Goal: Browse casually: Explore the website without a specific task or goal

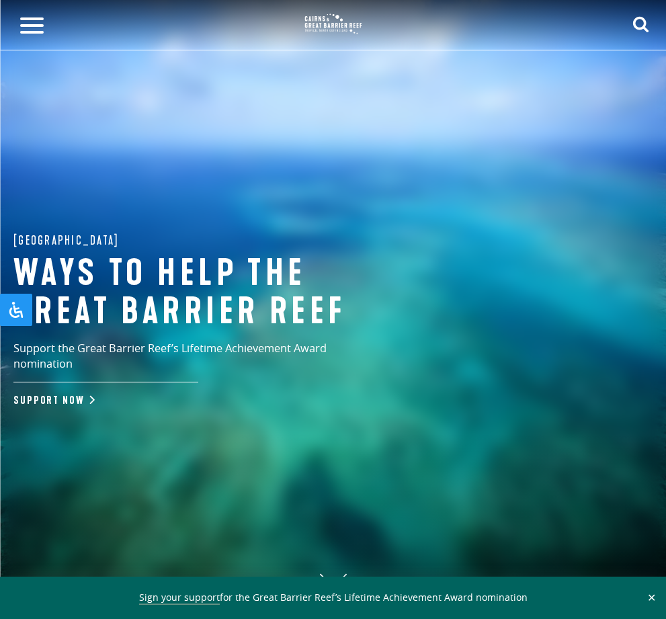
click at [418, 454] on div at bounding box center [333, 309] width 666 height 619
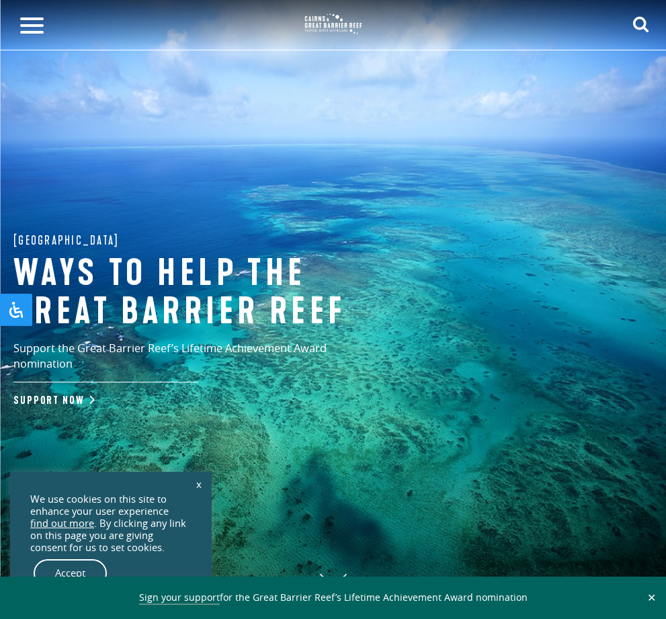
click at [32, 34] on button at bounding box center [32, 25] width 50 height 50
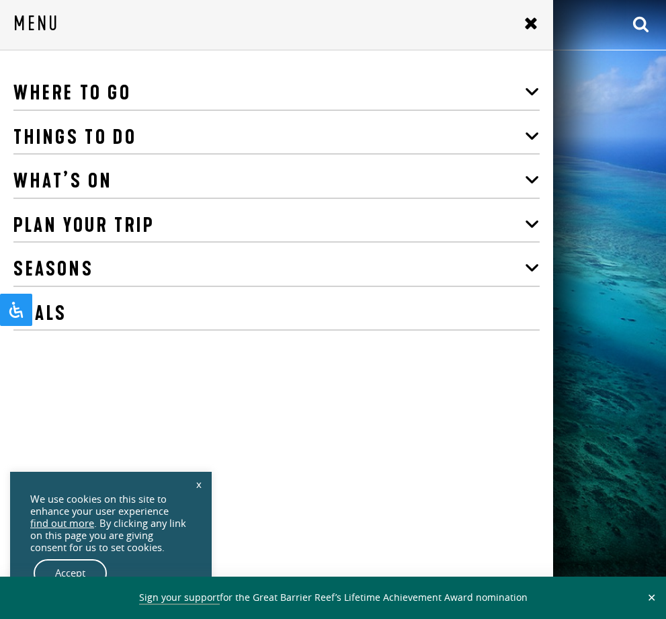
click at [591, 358] on div at bounding box center [333, 309] width 666 height 619
click at [534, 29] on use at bounding box center [530, 22] width 11 height 11
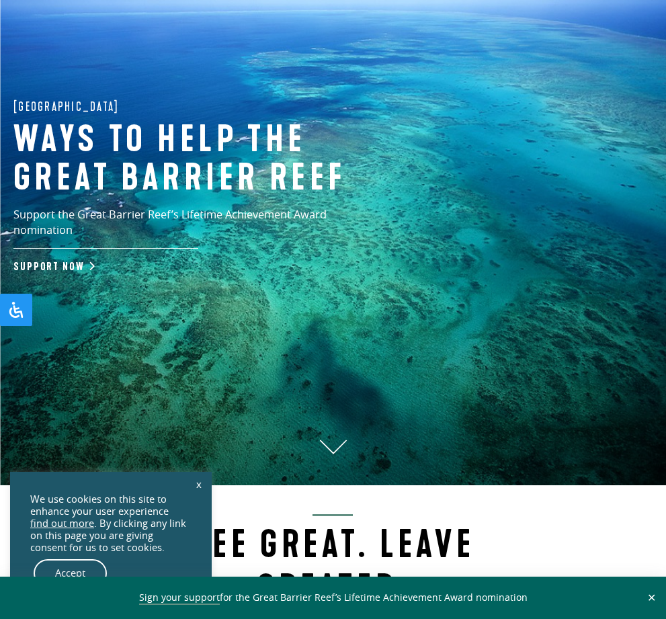
scroll to position [131, 0]
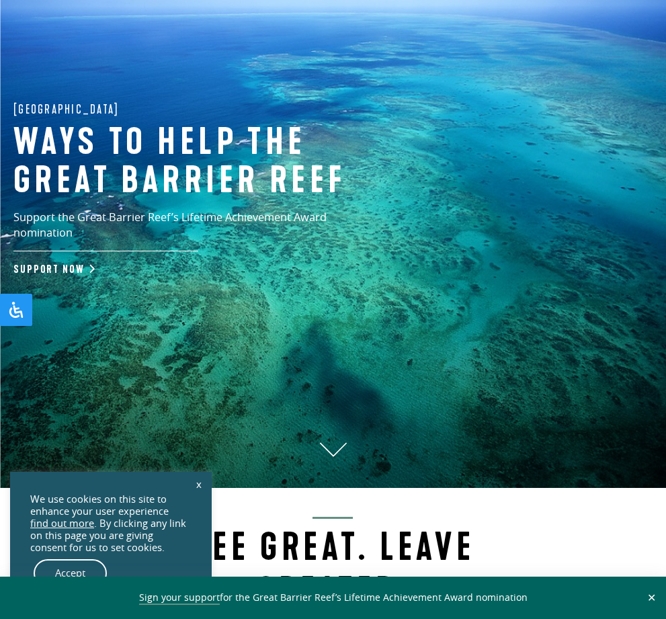
click at [202, 499] on link "x" at bounding box center [198, 484] width 19 height 30
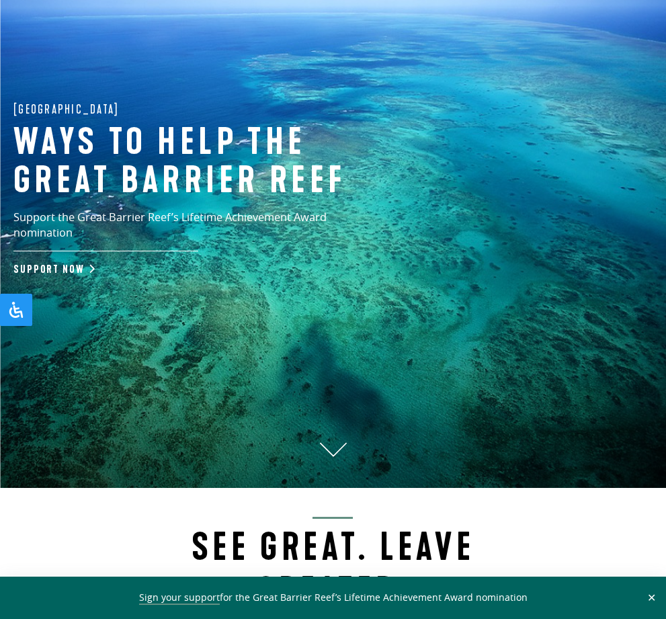
click at [546, 588] on div "See Great. Leave Greater. Connect with nature in a place unlike anywhere else. …" at bounding box center [333, 609] width 444 height 197
click at [657, 603] on button "✕" at bounding box center [651, 597] width 15 height 12
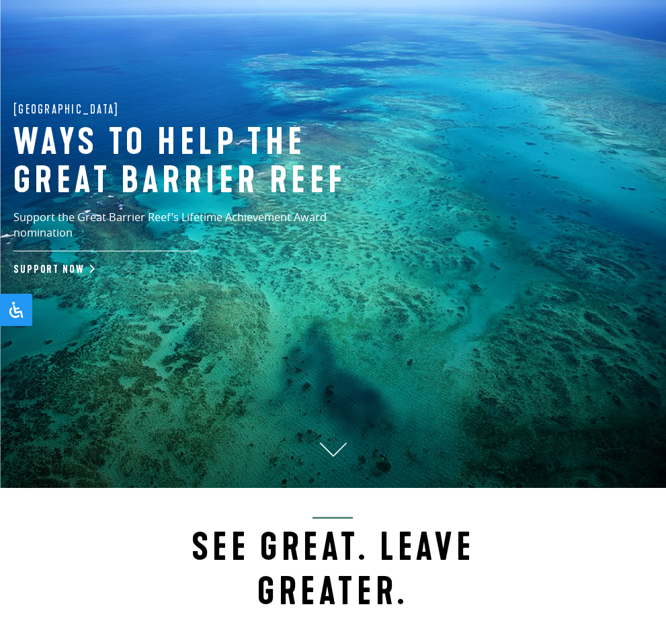
click at [523, 614] on h2 "See Great. Leave Greater." at bounding box center [332, 565] width 417 height 97
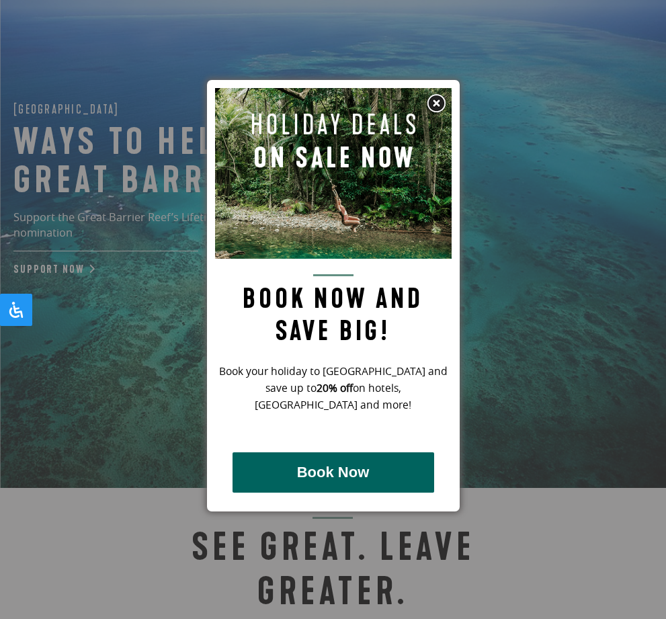
click at [536, 472] on div at bounding box center [333, 309] width 666 height 619
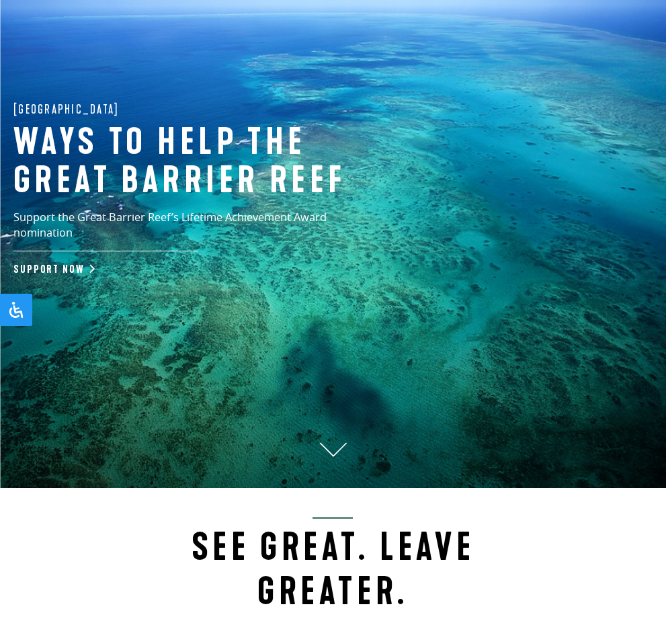
click at [337, 457] on icon at bounding box center [333, 449] width 27 height 15
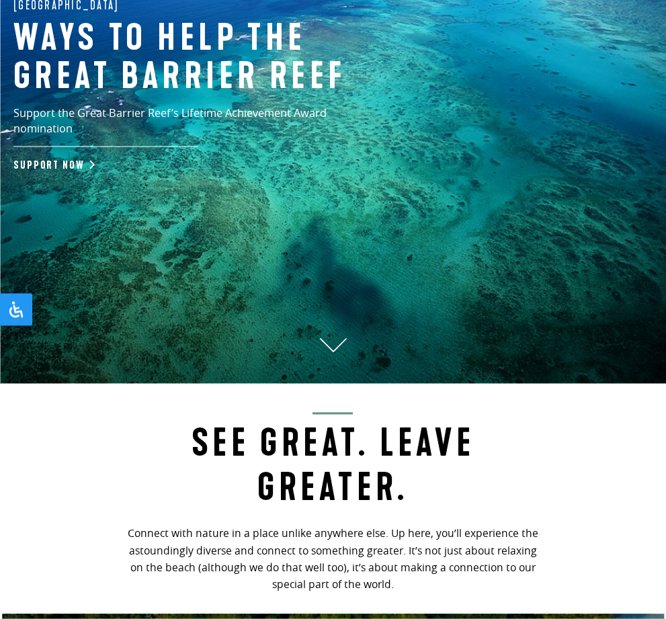
scroll to position [235, 0]
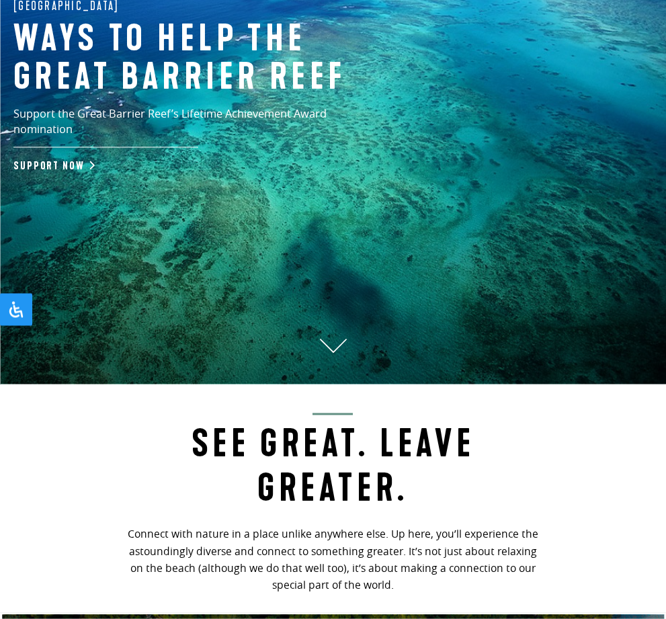
click at [280, 333] on div at bounding box center [333, 74] width 666 height 619
click at [142, 384] on div at bounding box center [333, 74] width 666 height 619
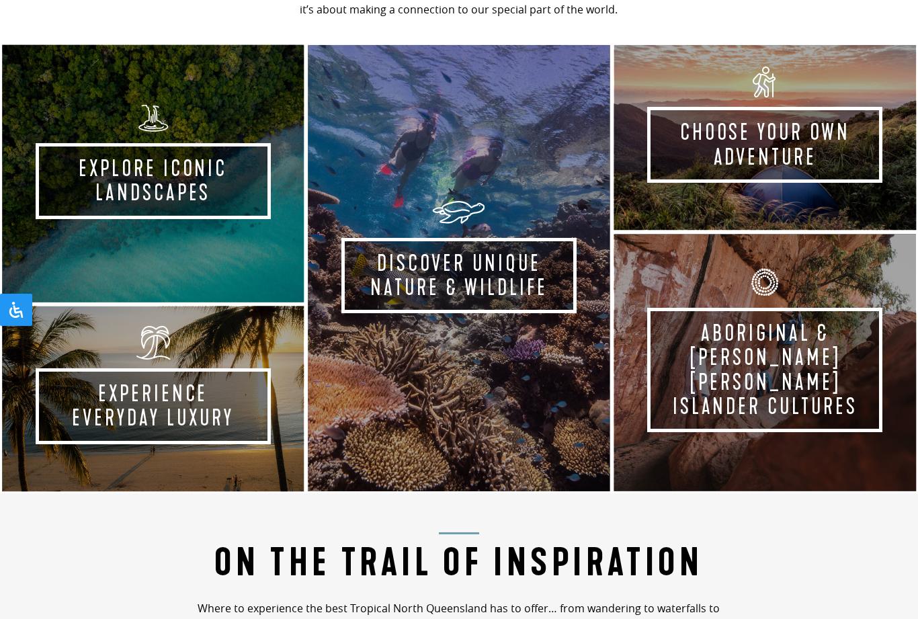
scroll to position [761, 0]
